Goal: Task Accomplishment & Management: Use online tool/utility

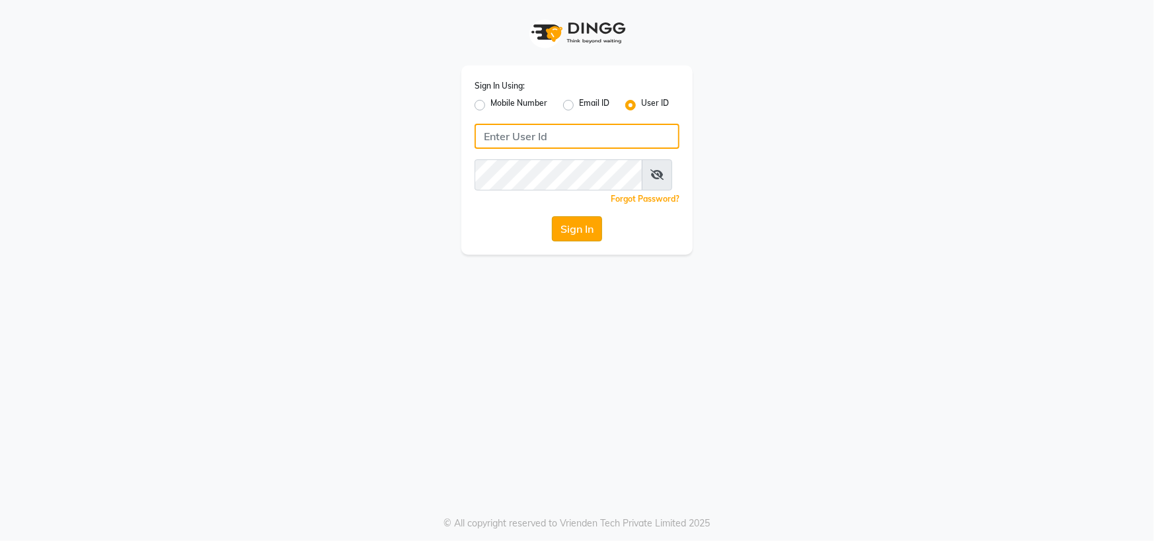
type input "[PERSON_NAME] @123"
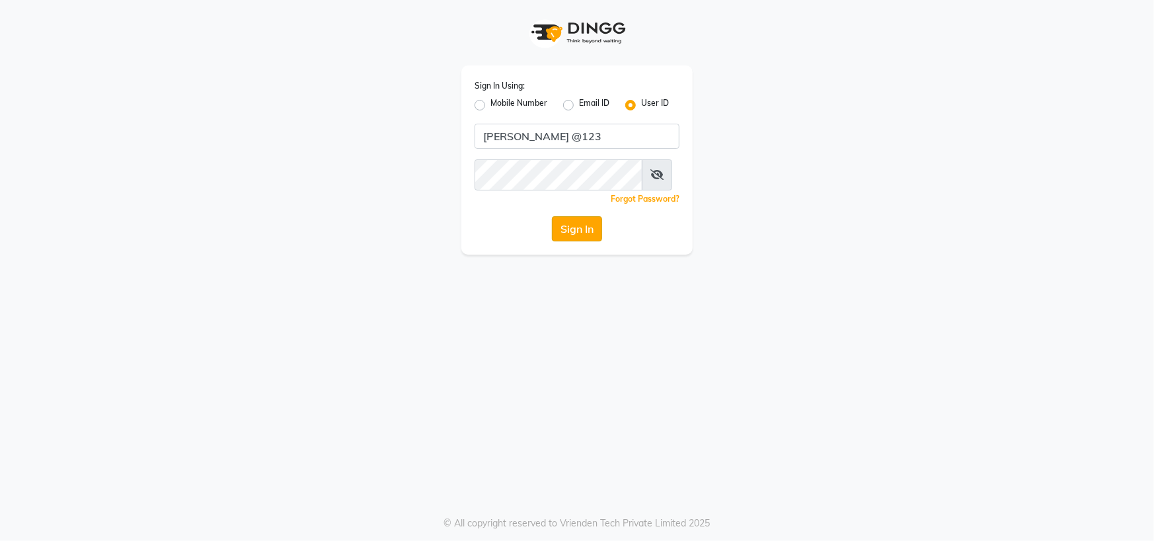
click at [571, 241] on button "Sign In" at bounding box center [577, 228] width 50 height 25
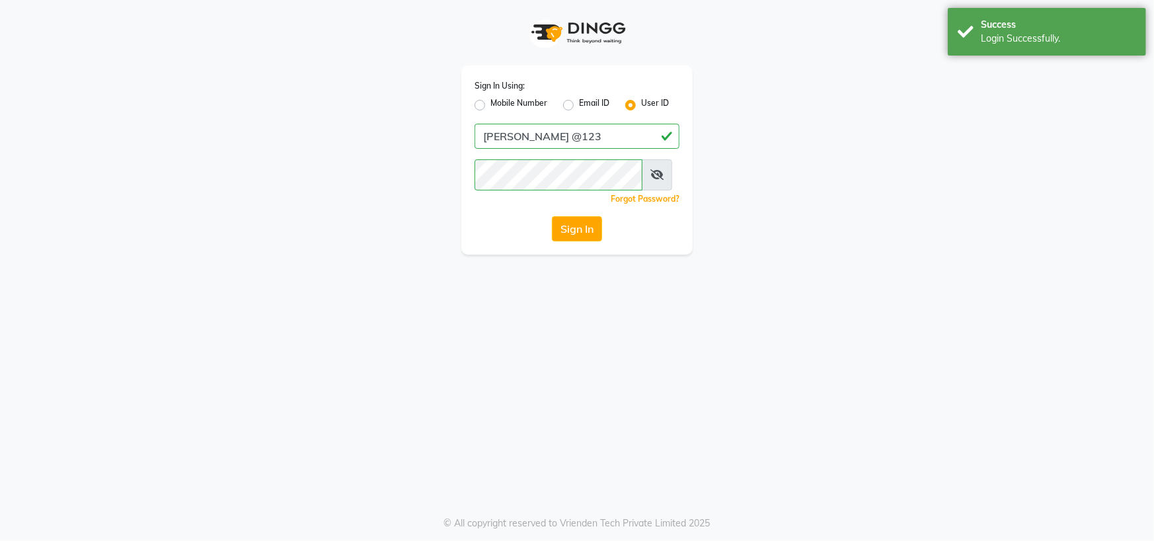
select select "7571"
select select "service"
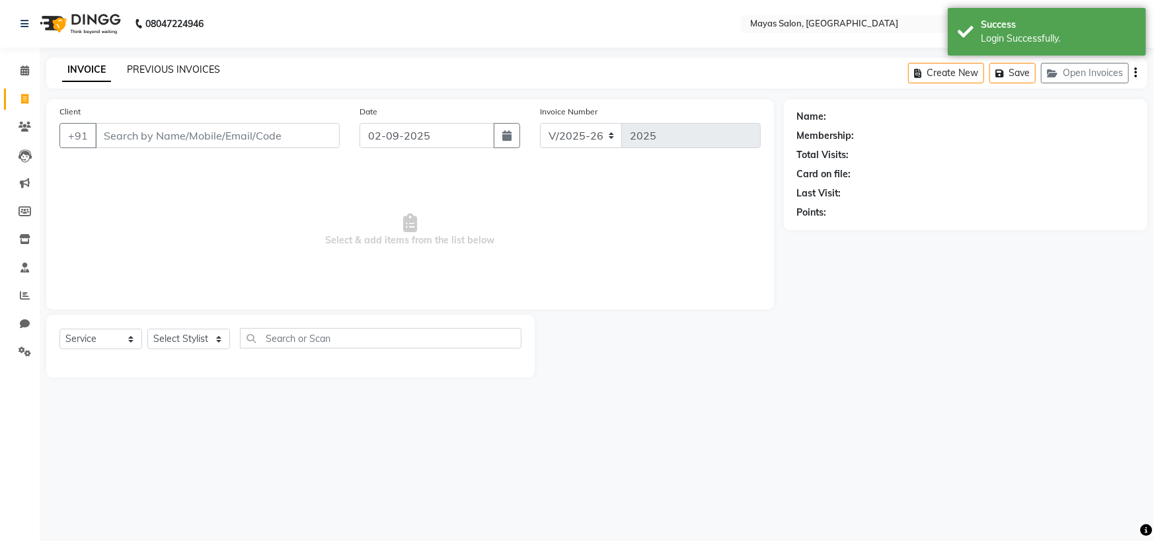
click at [192, 69] on link "PREVIOUS INVOICES" at bounding box center [173, 69] width 93 height 12
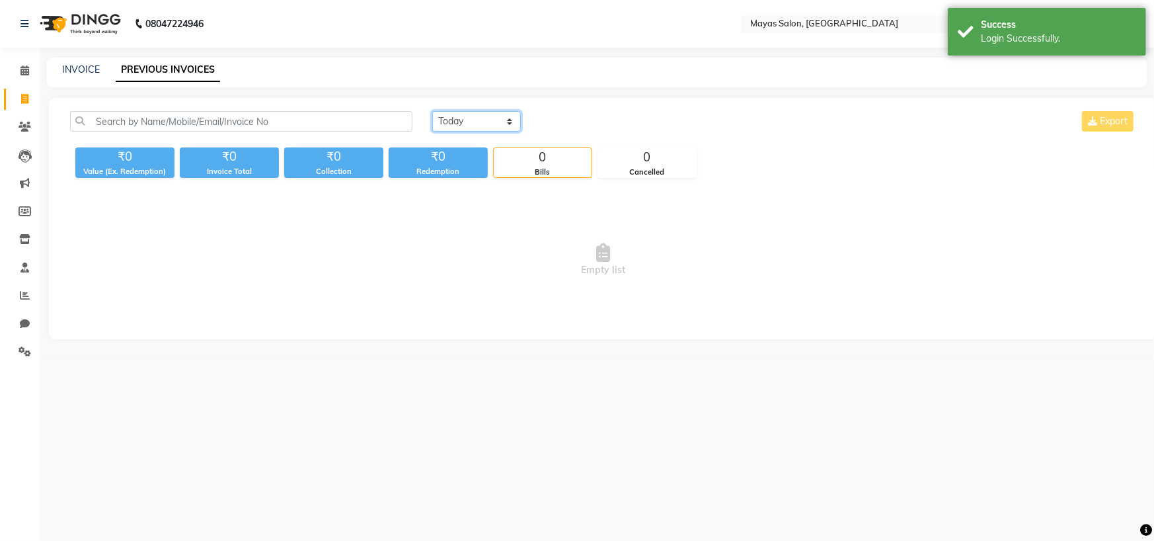
click at [469, 132] on select "[DATE] [DATE] Custom Range" at bounding box center [476, 121] width 89 height 20
select select "[DATE]"
click at [434, 124] on select "[DATE] [DATE] Custom Range" at bounding box center [476, 121] width 89 height 20
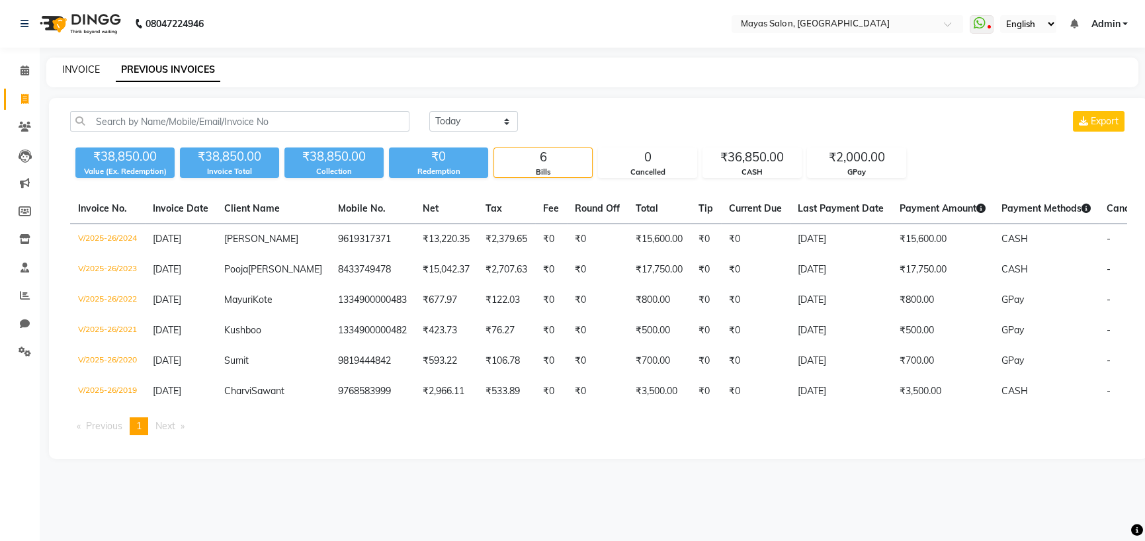
click at [85, 75] on link "INVOICE" at bounding box center [81, 69] width 38 height 12
select select "service"
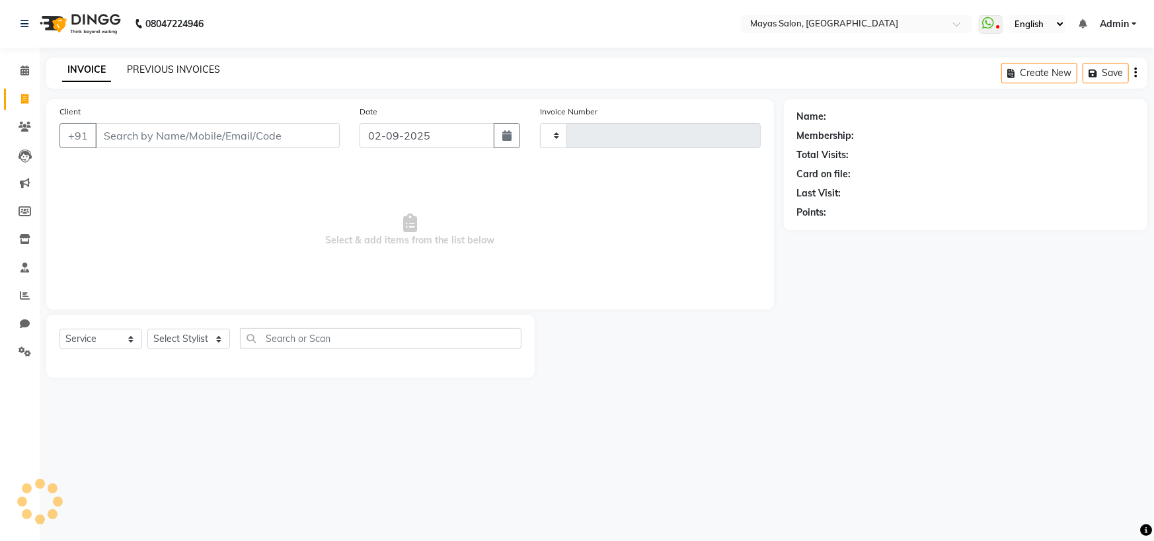
click at [172, 68] on link "PREVIOUS INVOICES" at bounding box center [173, 69] width 93 height 12
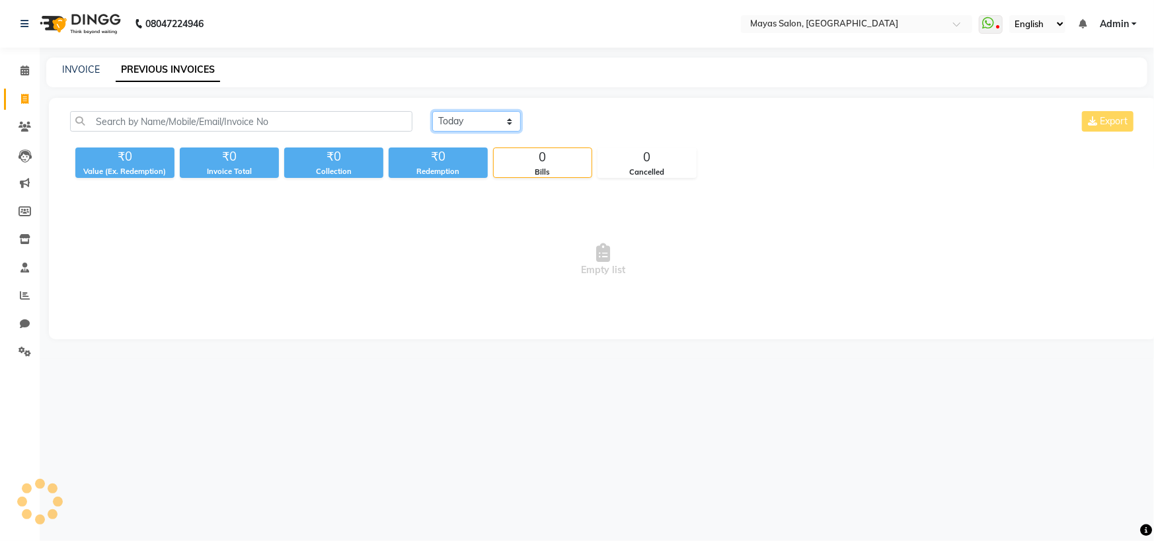
click at [491, 132] on select "[DATE] [DATE] Custom Range" at bounding box center [476, 121] width 89 height 20
select select "range"
click at [434, 124] on select "[DATE] [DATE] Custom Range" at bounding box center [476, 121] width 89 height 20
click at [601, 131] on input "02-09-2025" at bounding box center [584, 121] width 93 height 19
select select "9"
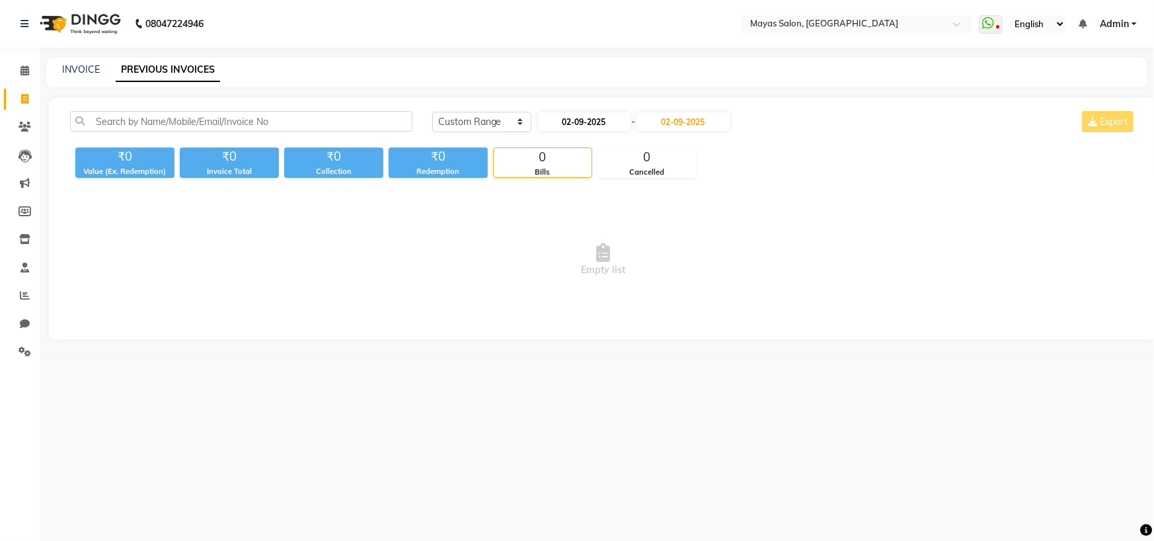
select select "2025"
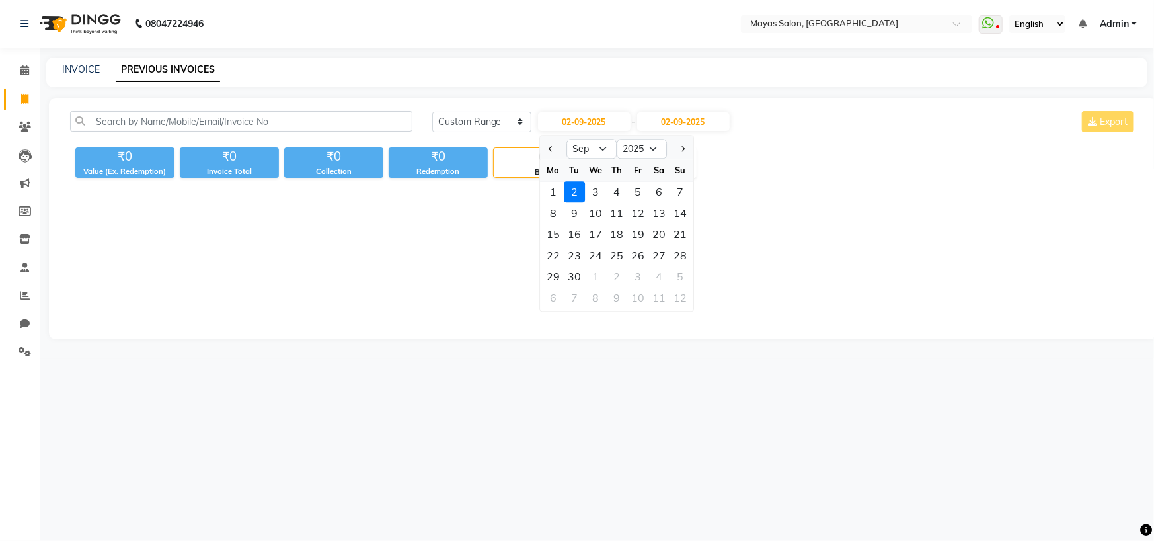
click at [88, 81] on div "INVOICE PREVIOUS INVOICES" at bounding box center [597, 73] width 1102 height 30
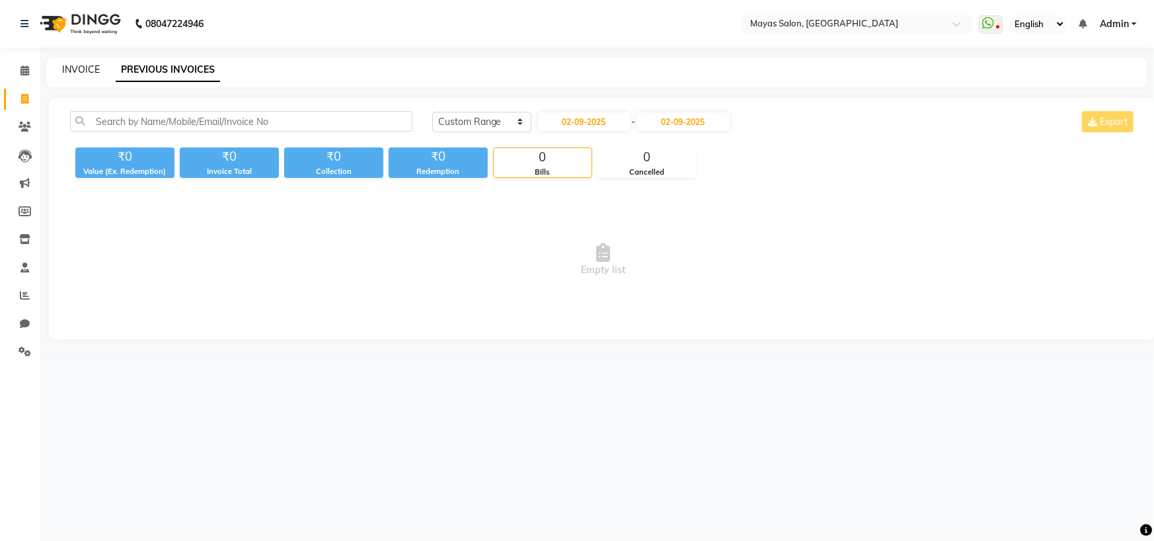
click at [85, 69] on link "INVOICE" at bounding box center [81, 69] width 38 height 12
select select "7571"
select select "service"
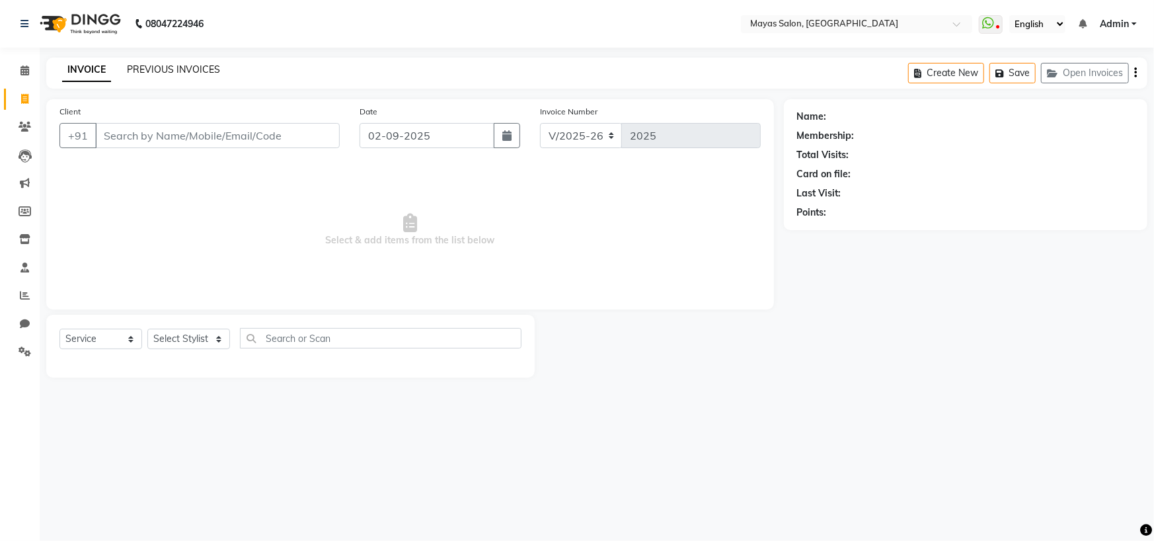
click at [172, 75] on link "PREVIOUS INVOICES" at bounding box center [173, 69] width 93 height 12
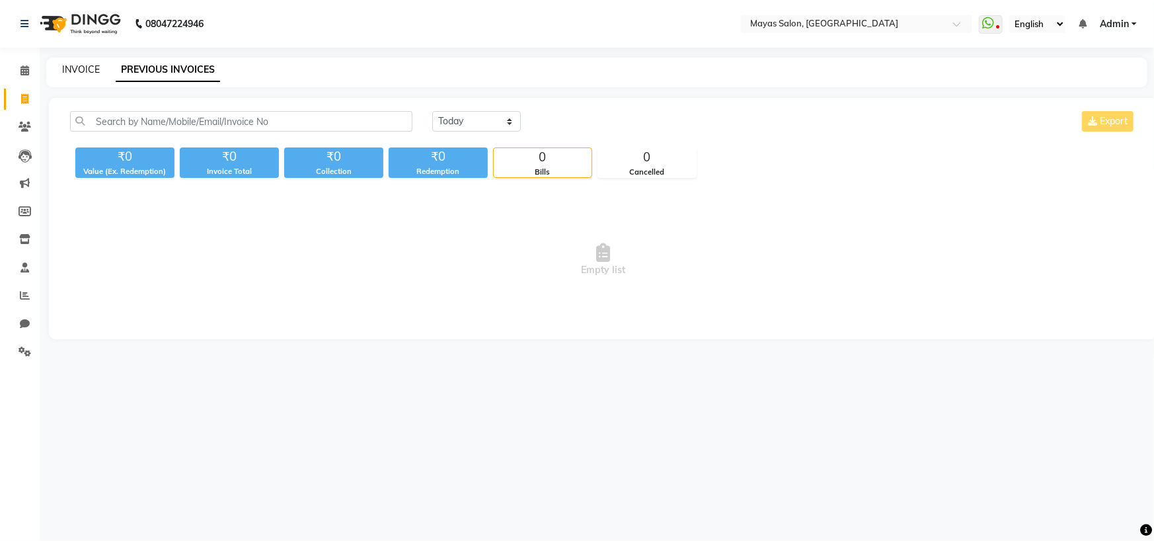
click at [90, 75] on link "INVOICE" at bounding box center [81, 69] width 38 height 12
select select "7571"
select select "service"
